Goal: Check status: Check status

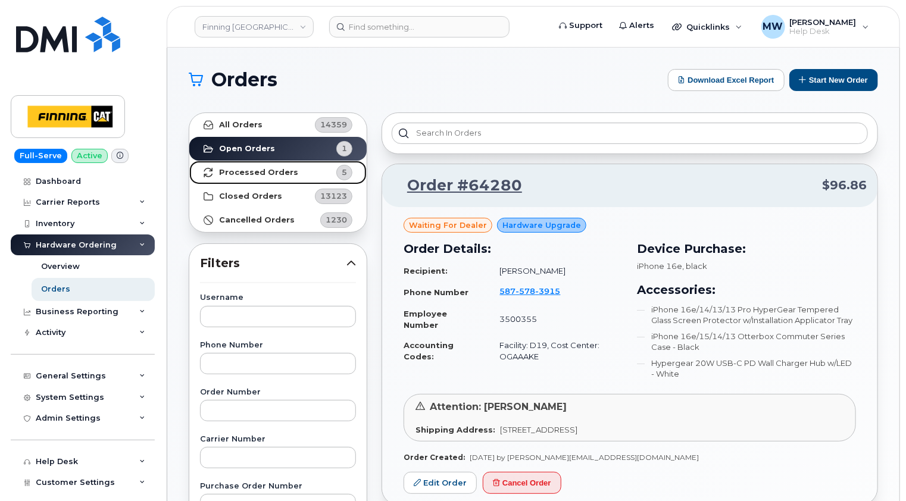
click at [267, 173] on strong "Processed Orders" at bounding box center [258, 173] width 79 height 10
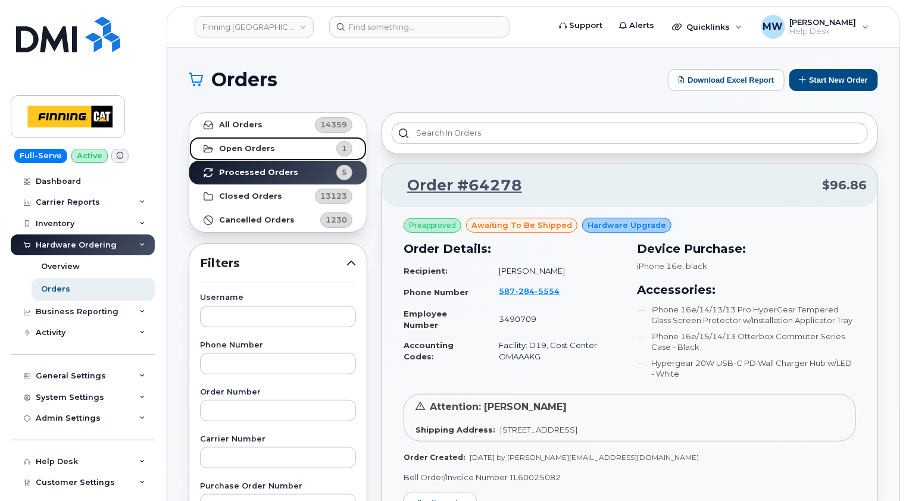
click at [255, 146] on strong "Open Orders" at bounding box center [247, 149] width 56 height 10
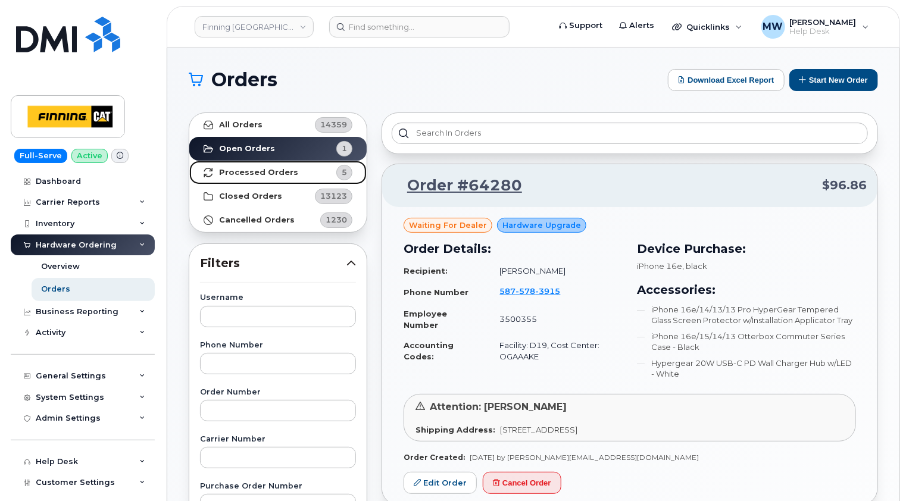
click at [243, 170] on strong "Processed Orders" at bounding box center [258, 173] width 79 height 10
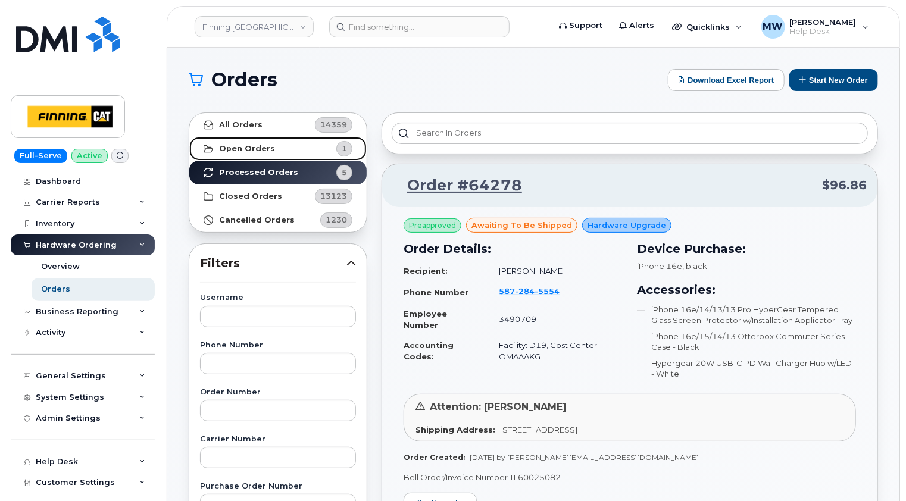
click at [278, 151] on link "Open Orders 1" at bounding box center [277, 149] width 177 height 24
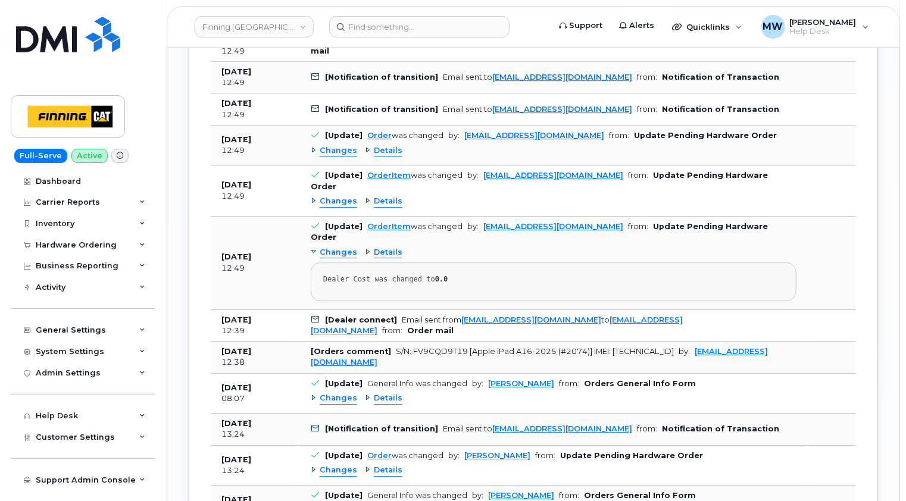
scroll to position [1846, 0]
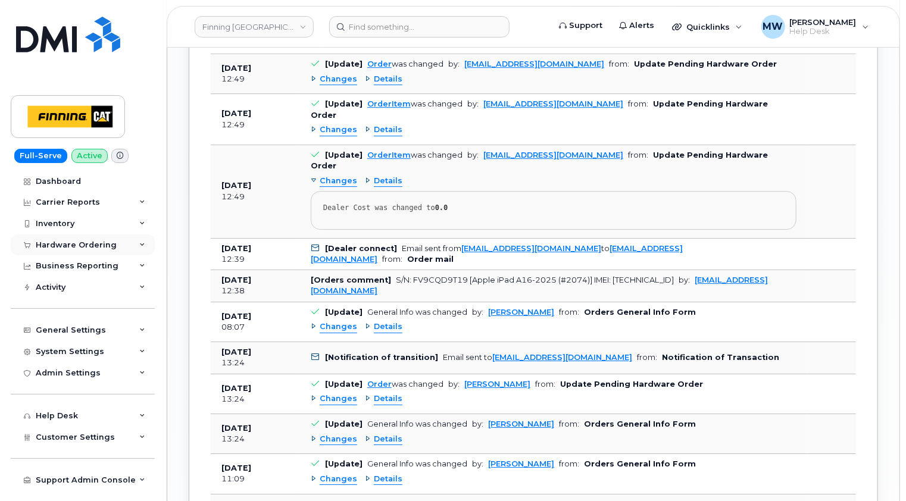
click at [102, 245] on div "Hardware Ordering" at bounding box center [76, 246] width 81 height 10
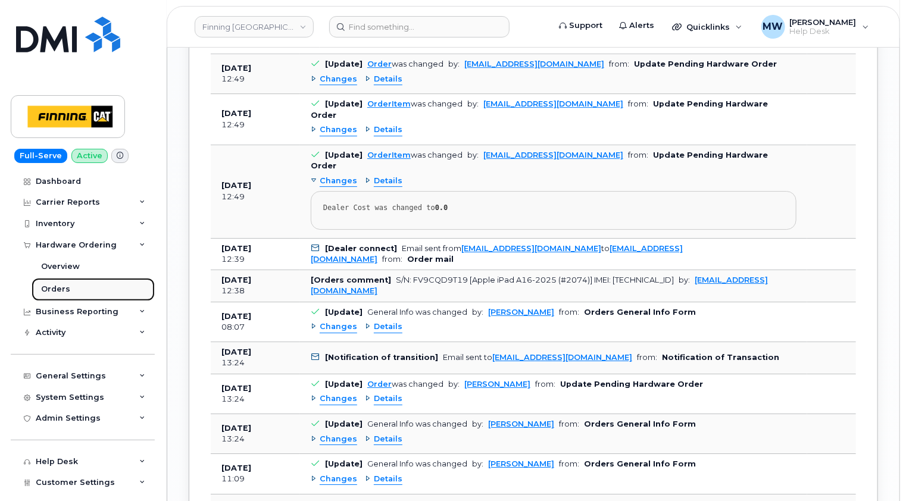
click at [62, 290] on div "Orders" at bounding box center [55, 289] width 29 height 11
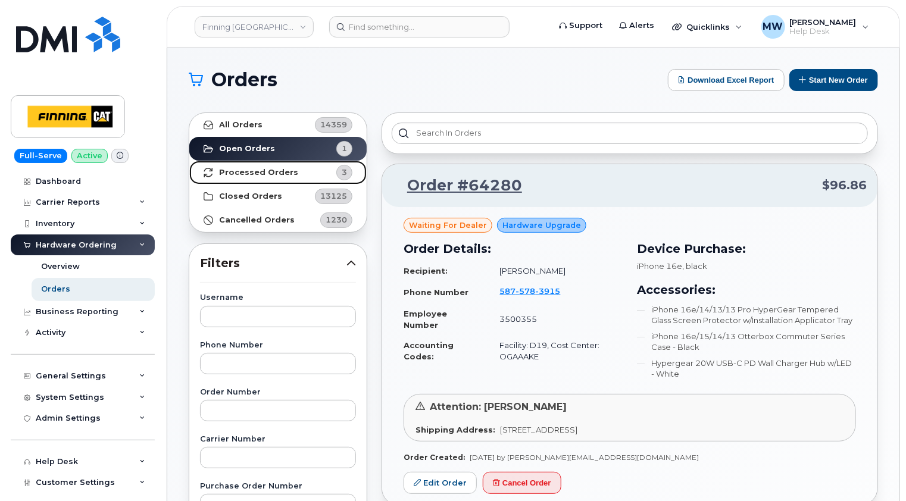
click at [267, 174] on strong "Processed Orders" at bounding box center [258, 173] width 79 height 10
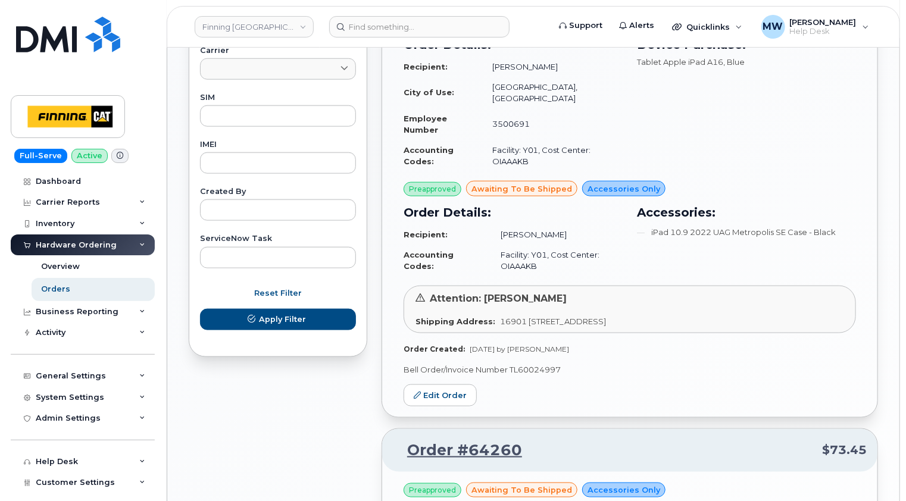
scroll to position [474, 0]
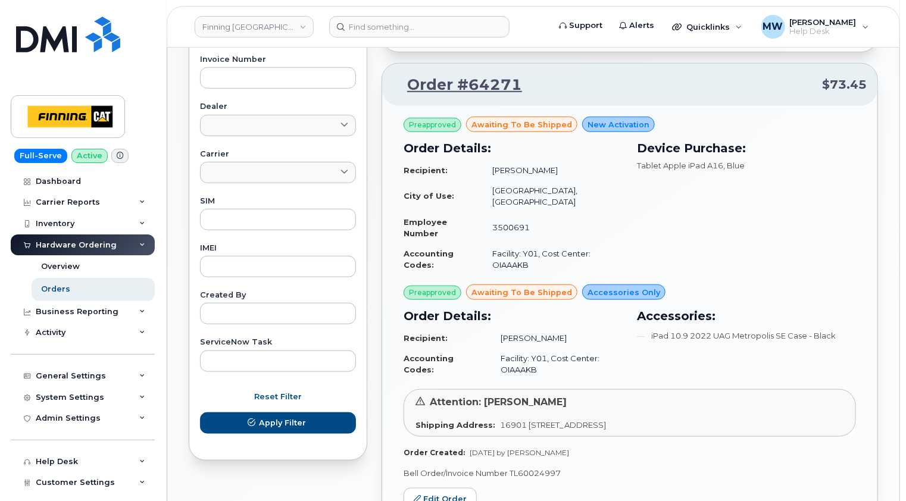
click at [81, 246] on div "Hardware Ordering" at bounding box center [76, 246] width 81 height 10
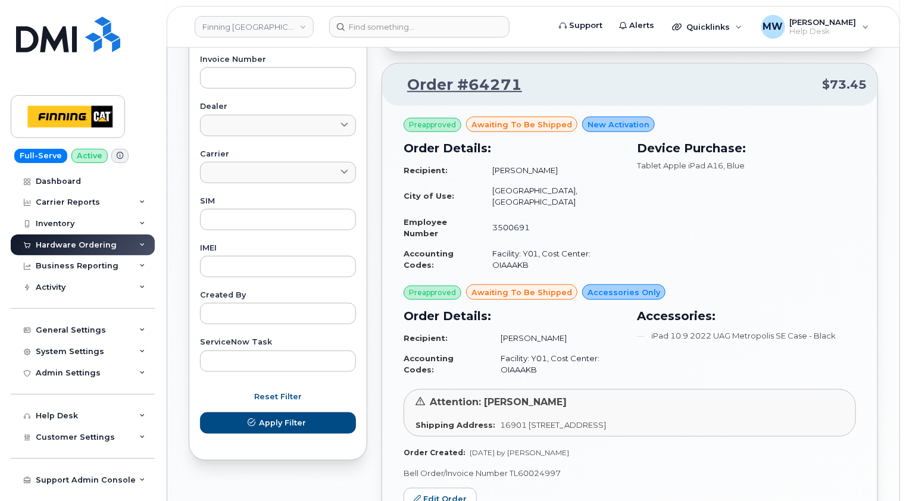
click at [83, 244] on div "Hardware Ordering" at bounding box center [76, 246] width 81 height 10
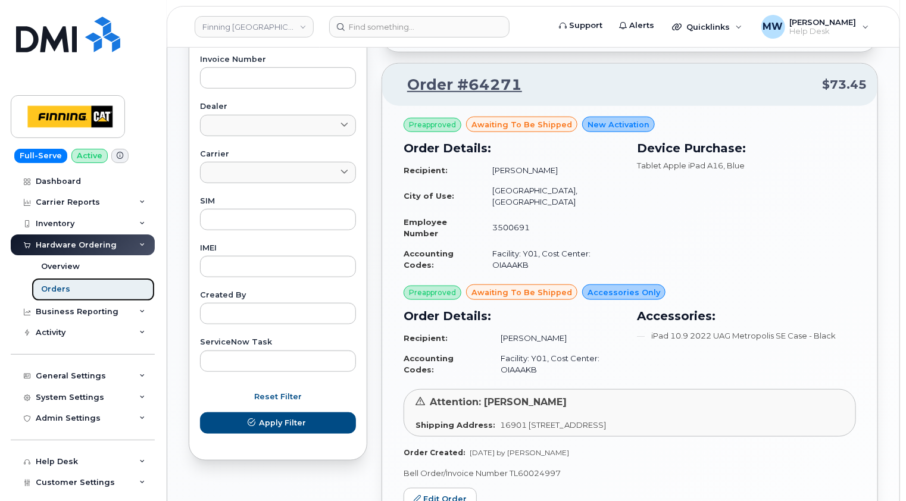
click at [53, 293] on div "Orders" at bounding box center [55, 289] width 29 height 11
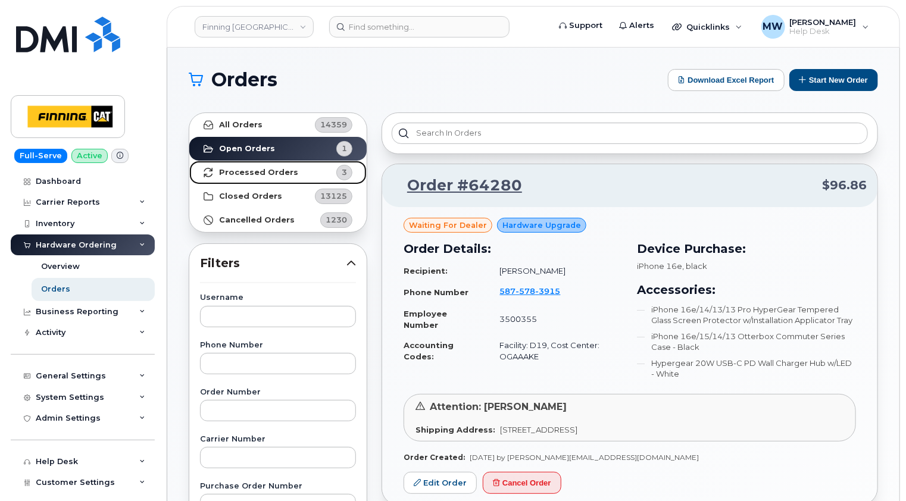
click at [276, 177] on link "Processed Orders 3" at bounding box center [277, 173] width 177 height 24
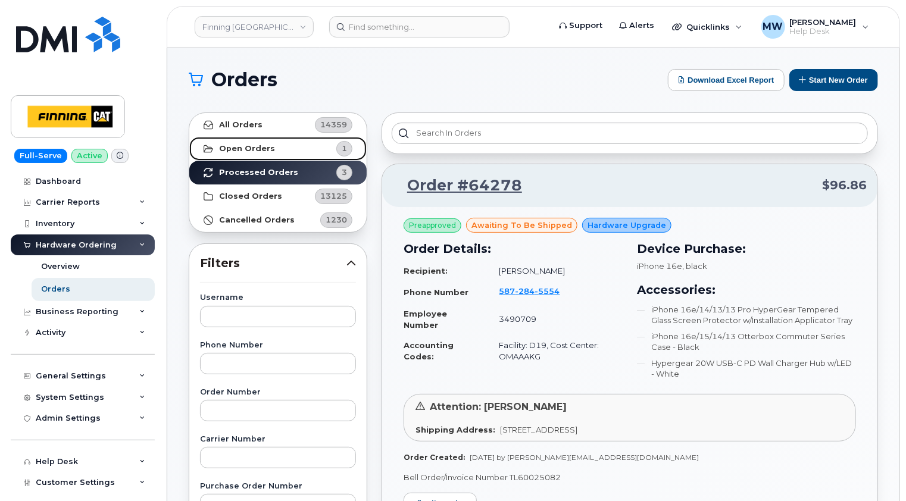
click at [276, 142] on link "Open Orders 1" at bounding box center [277, 149] width 177 height 24
